Goal: Task Accomplishment & Management: Use online tool/utility

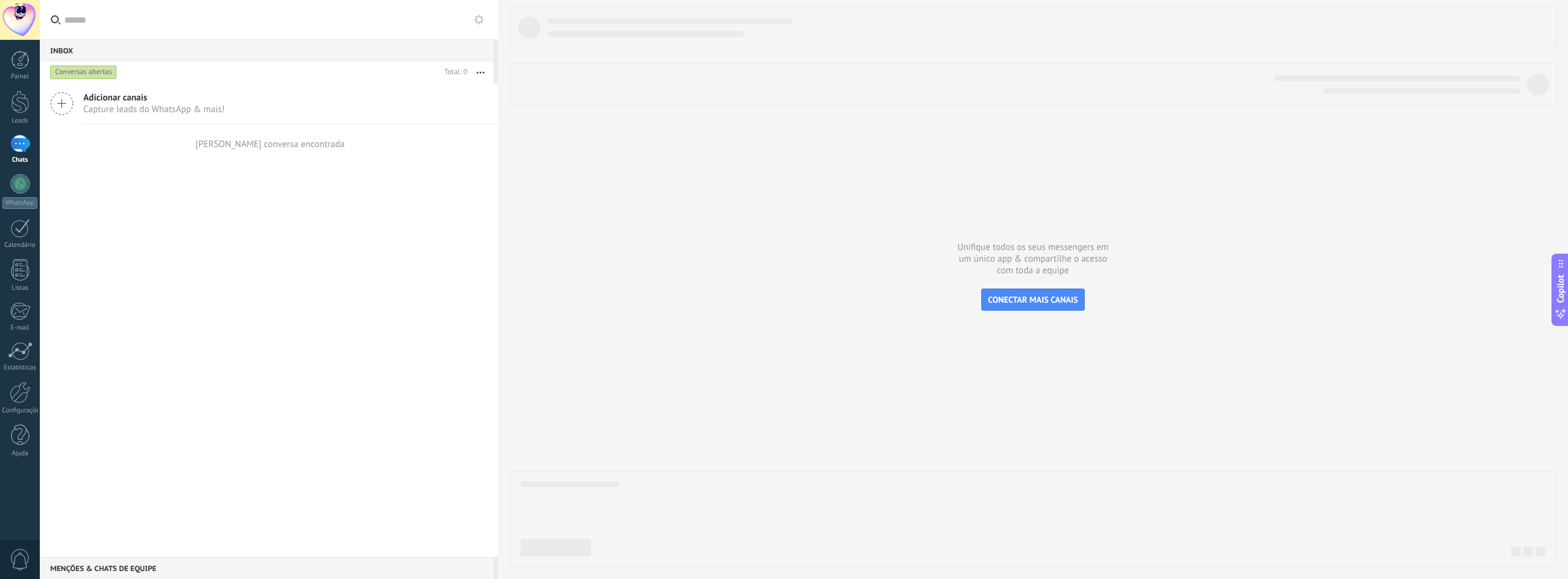
drag, startPoint x: 290, startPoint y: 182, endPoint x: 220, endPoint y: 116, distance: 96.2
click at [282, 177] on div "Adicionar canais Capture leads do WhatsApp & mais! Nenhuma conversa encontrada" at bounding box center [268, 320] width 458 height 473
click at [16, 141] on div at bounding box center [20, 144] width 20 height 18
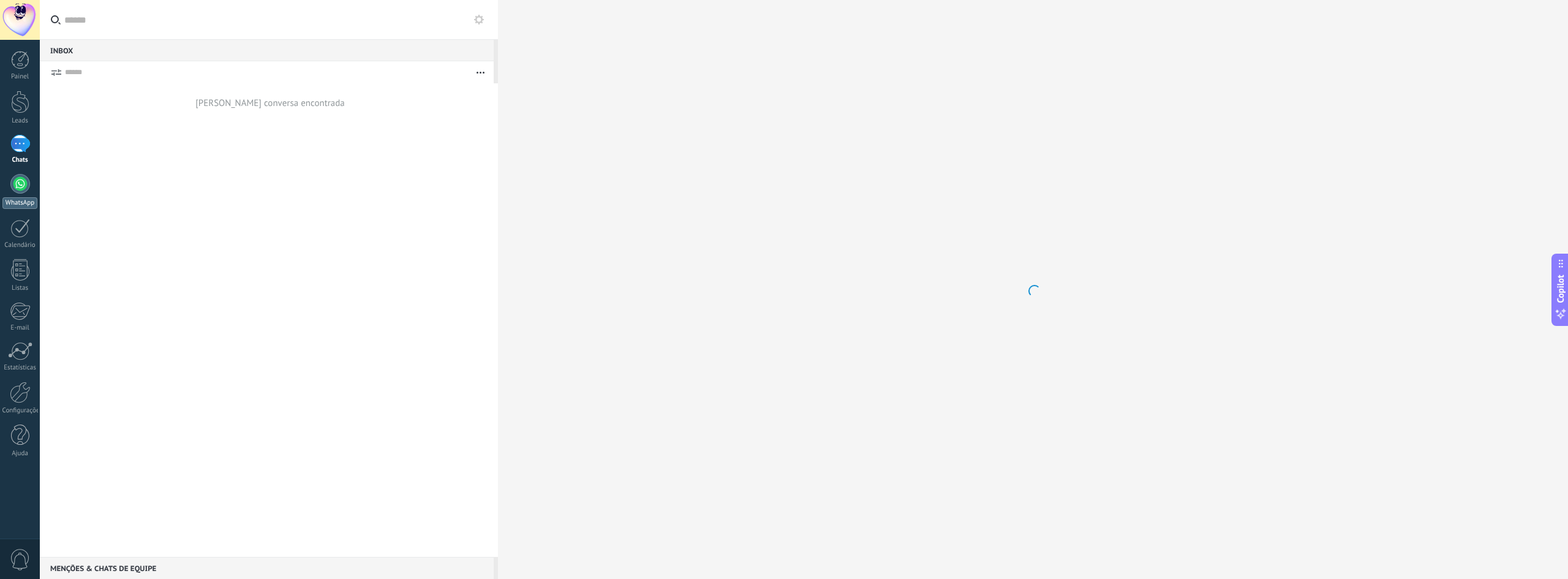
click at [12, 194] on link "WhatsApp" at bounding box center [20, 191] width 40 height 35
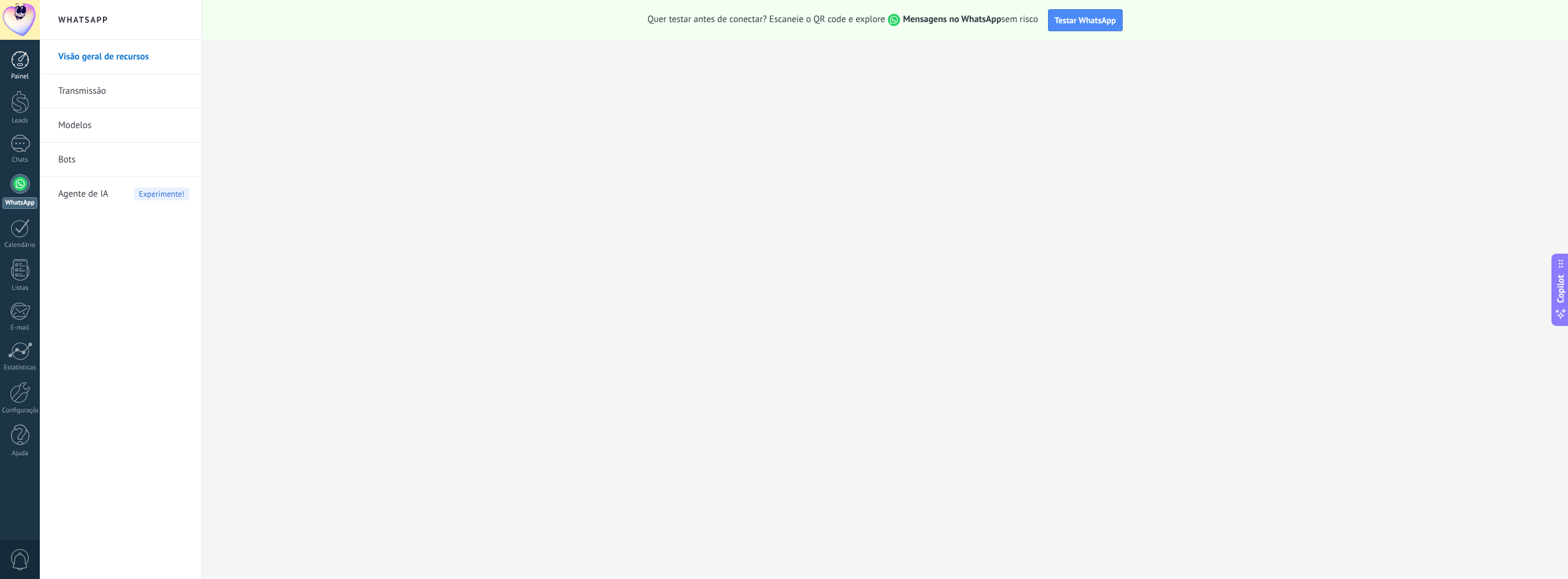
click at [20, 63] on div at bounding box center [20, 59] width 19 height 19
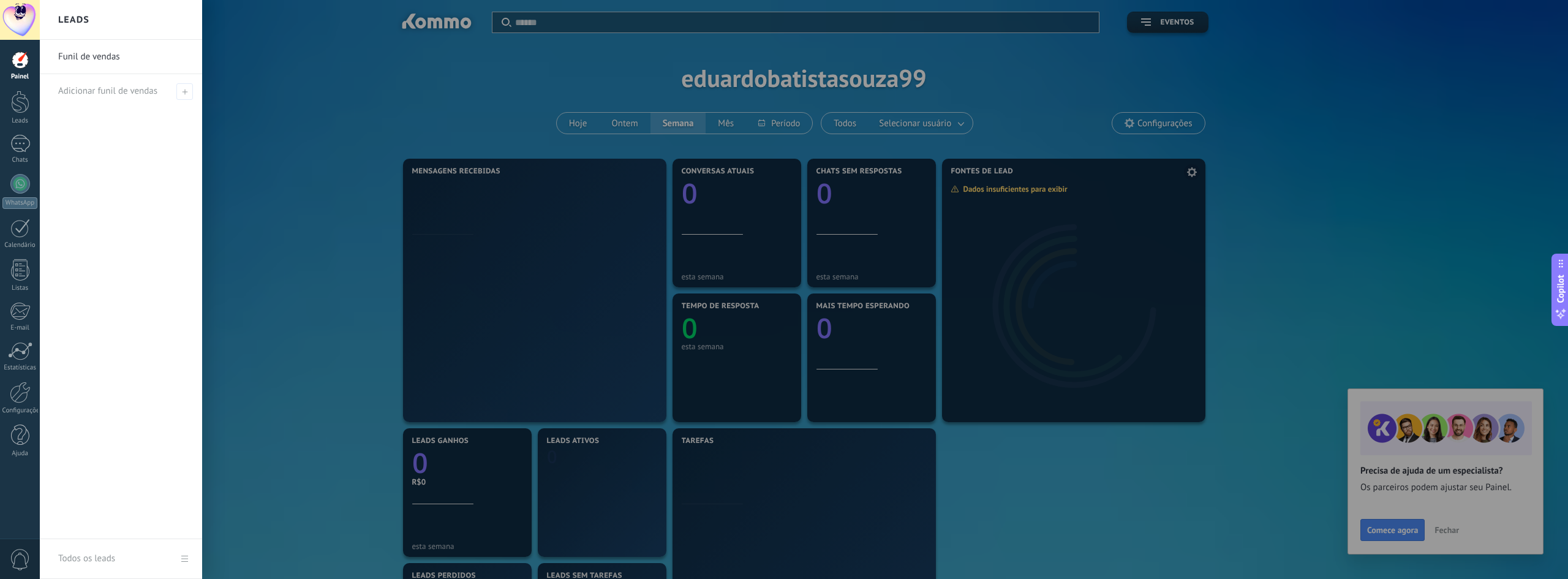
drag, startPoint x: 1085, startPoint y: 238, endPoint x: 1030, endPoint y: 237, distance: 55.0
click at [1085, 238] on div at bounding box center [824, 290] width 1568 height 579
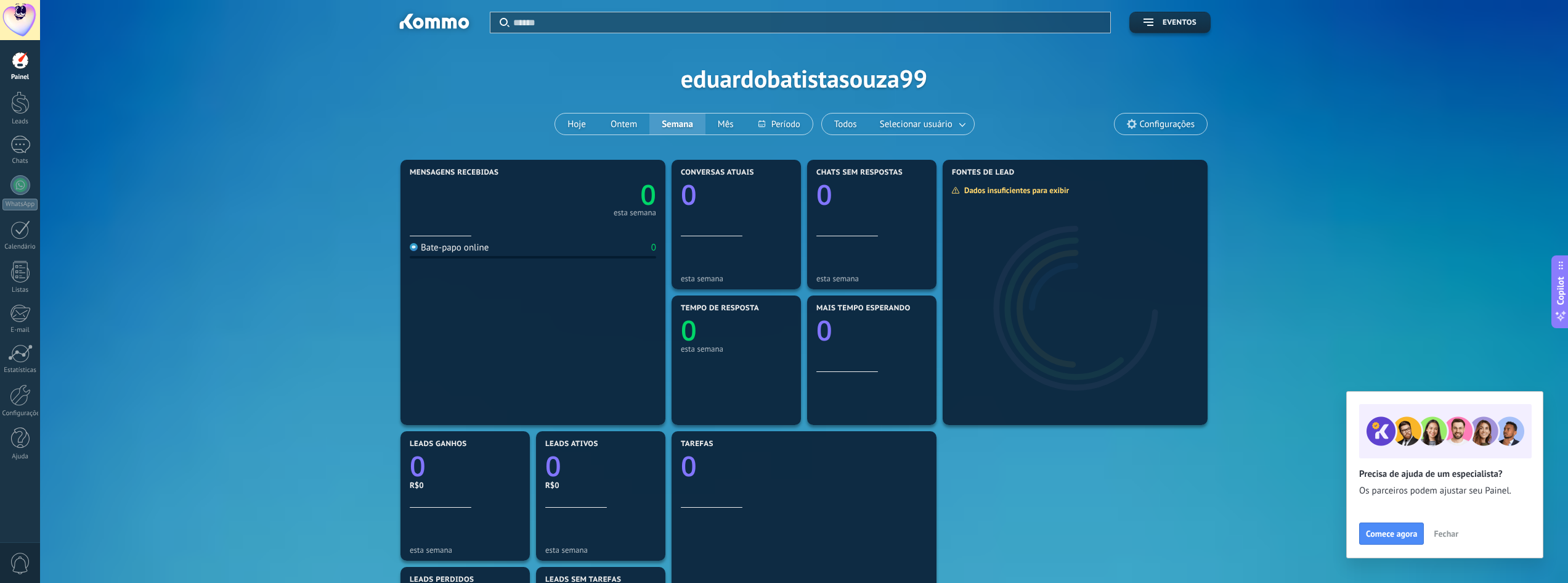
click at [21, 83] on div "Painel Leads Chats WhatsApp Clientes" at bounding box center [20, 261] width 40 height 422
